Goal: Task Accomplishment & Management: Manage account settings

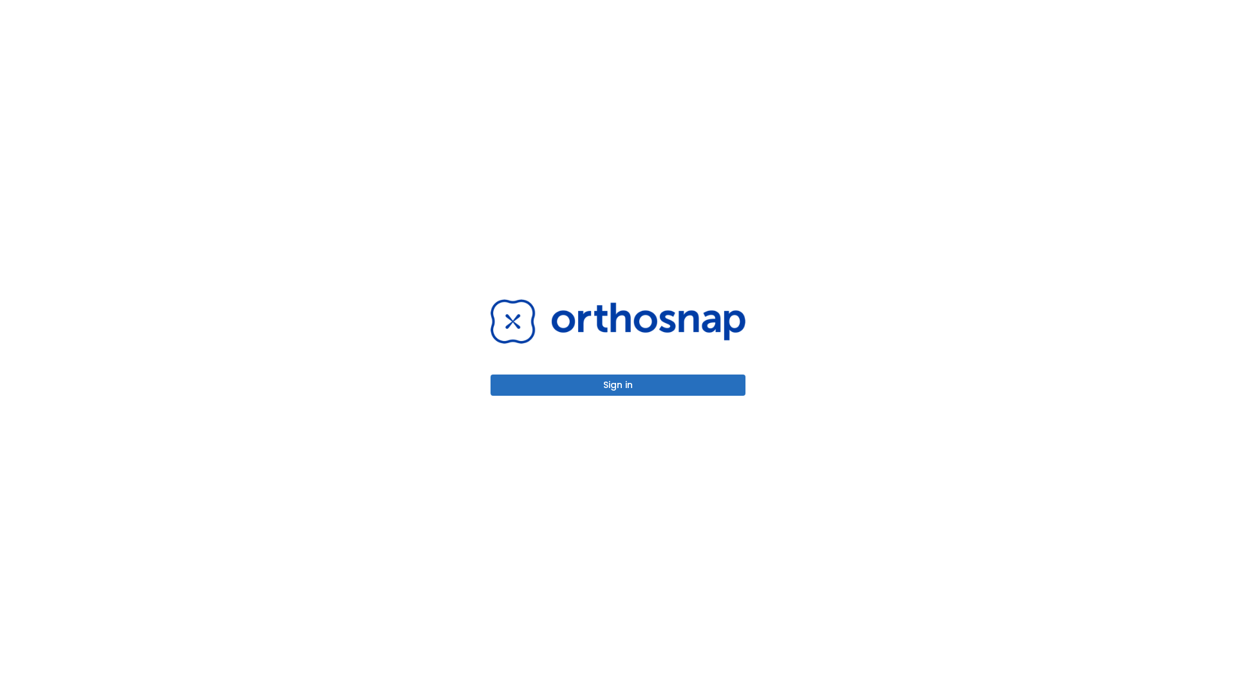
click at [618, 385] on button "Sign in" at bounding box center [617, 385] width 255 height 21
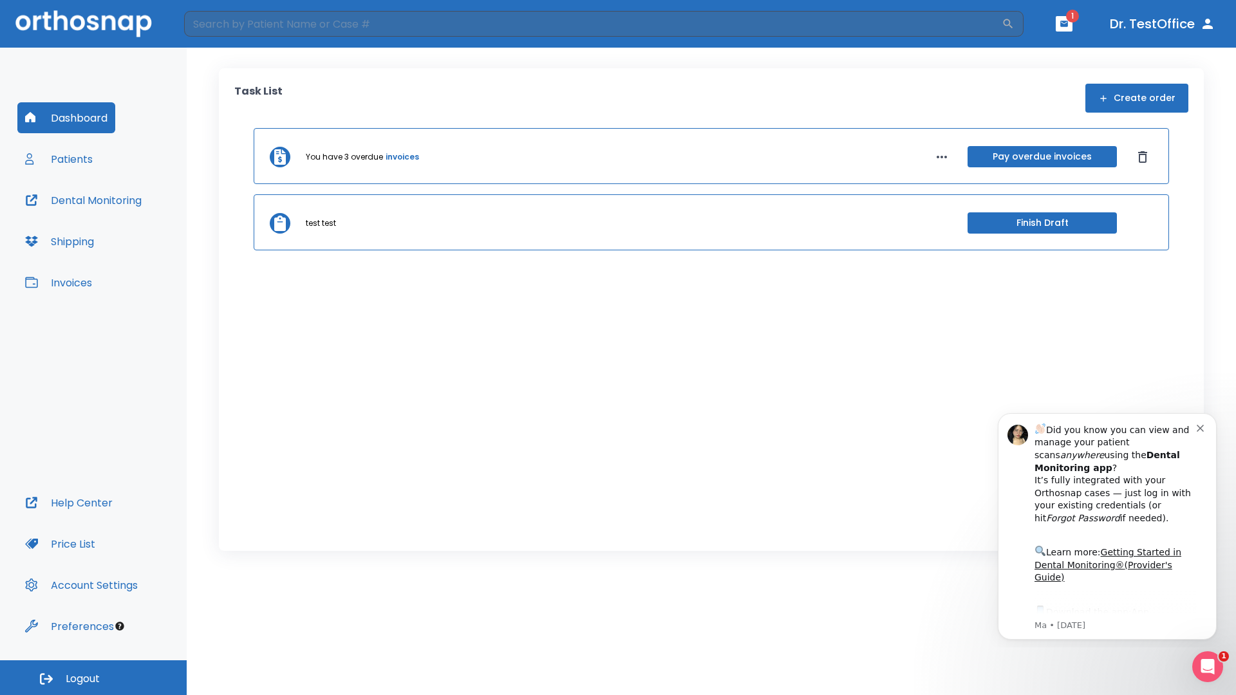
click at [93, 678] on span "Logout" at bounding box center [83, 679] width 34 height 14
